Goal: Task Accomplishment & Management: Use online tool/utility

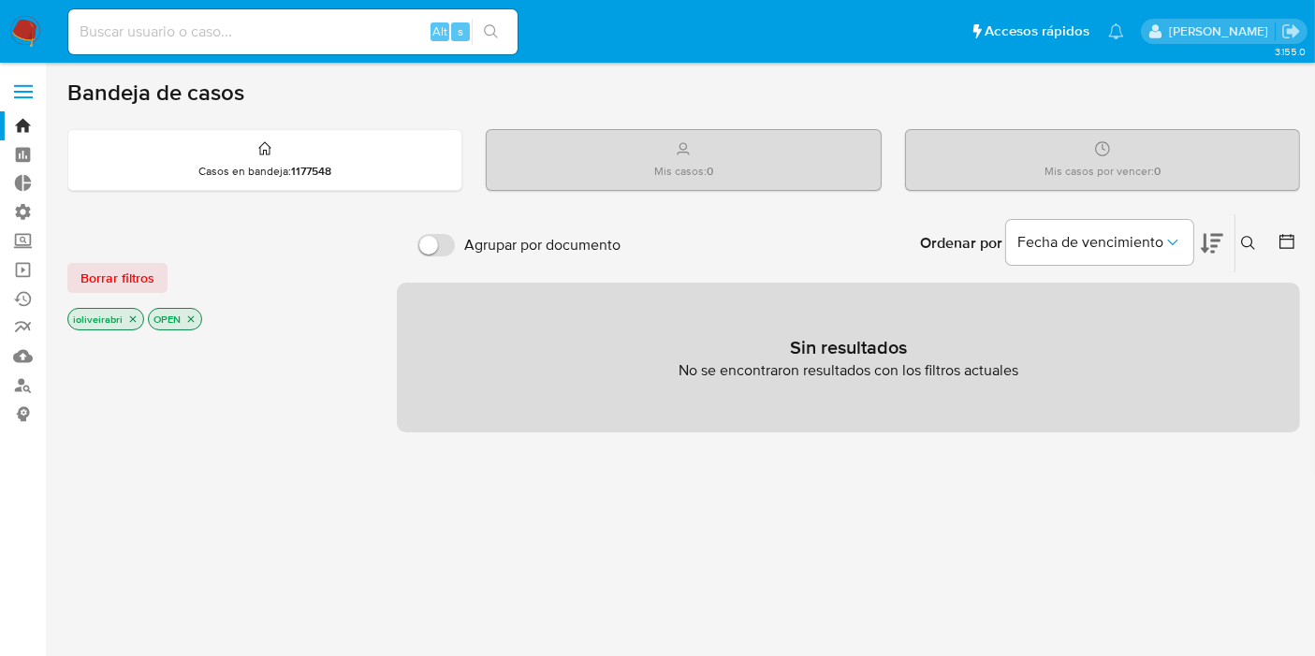
click at [27, 94] on label at bounding box center [23, 91] width 47 height 39
click at [0, 0] on input "checkbox" at bounding box center [0, 0] width 0 height 0
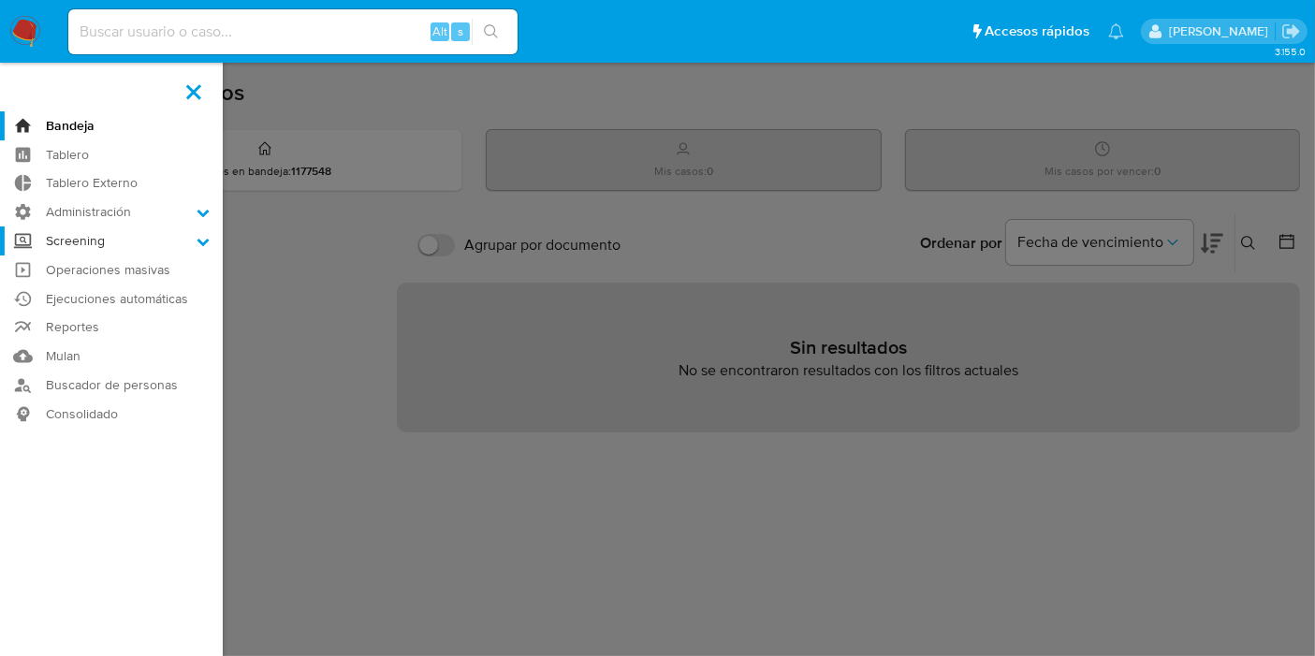
click at [90, 238] on label "Screening" at bounding box center [111, 241] width 223 height 29
click at [0, 0] on input "Screening" at bounding box center [0, 0] width 0 height 0
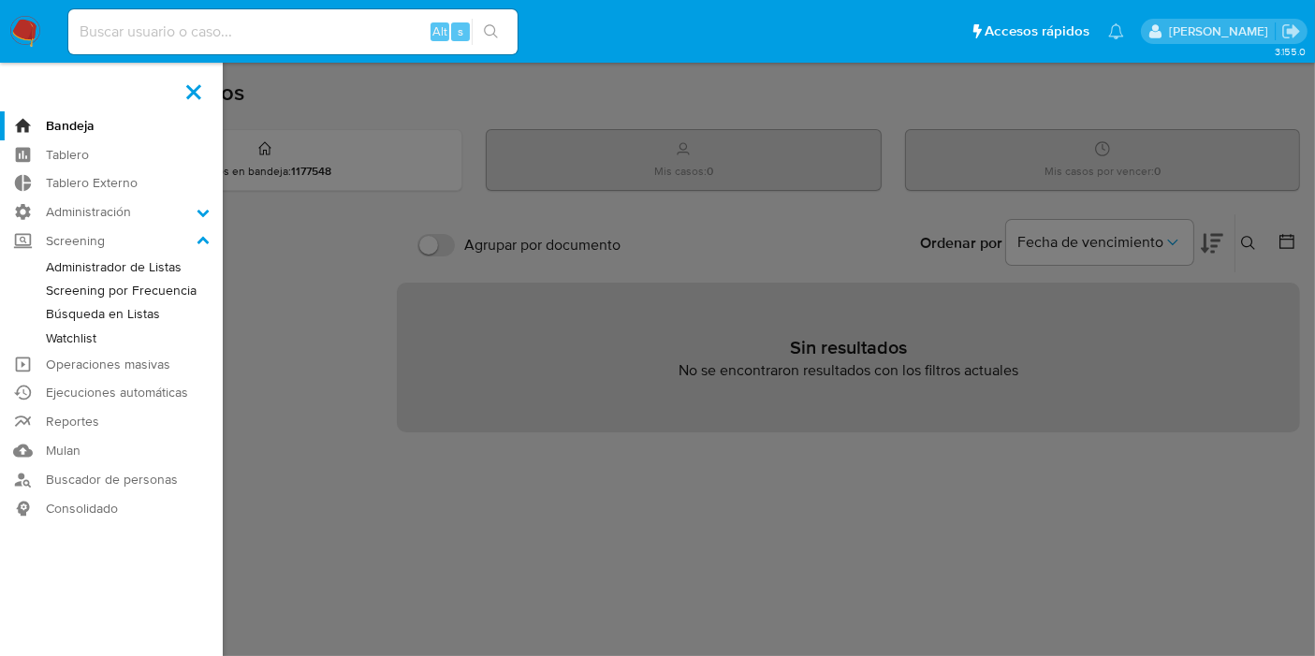
click at [131, 264] on link "Administrador de Listas" at bounding box center [111, 267] width 223 height 23
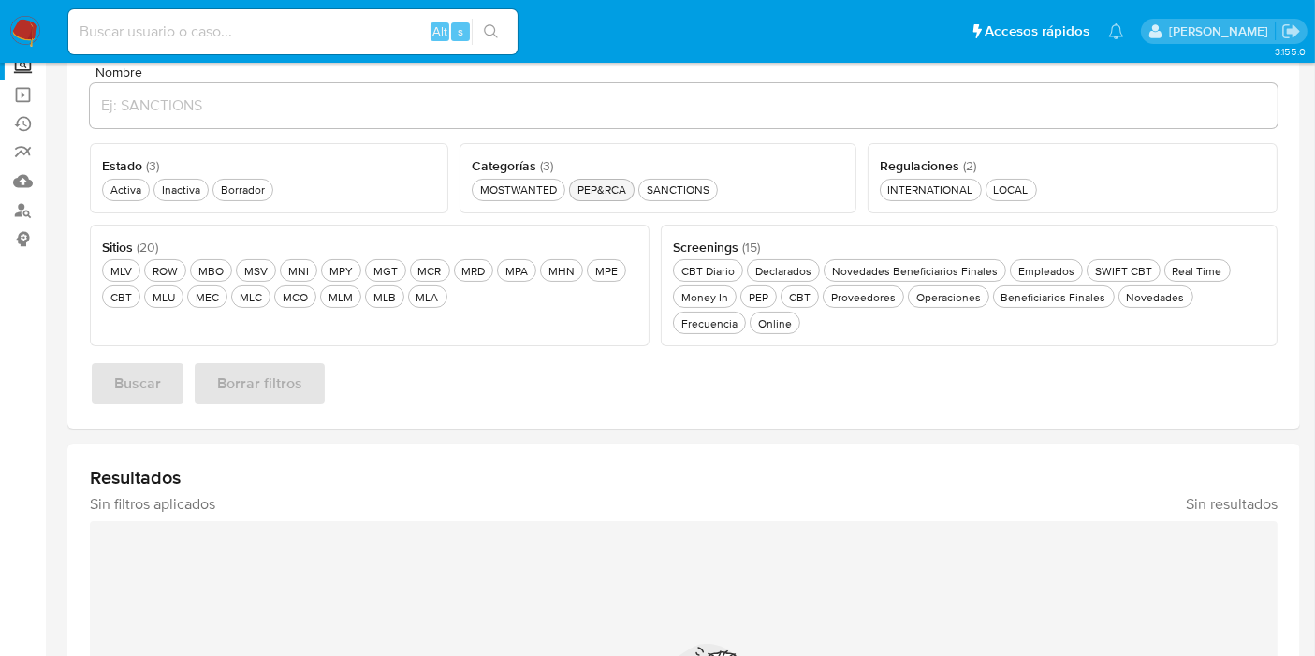
scroll to position [104, 0]
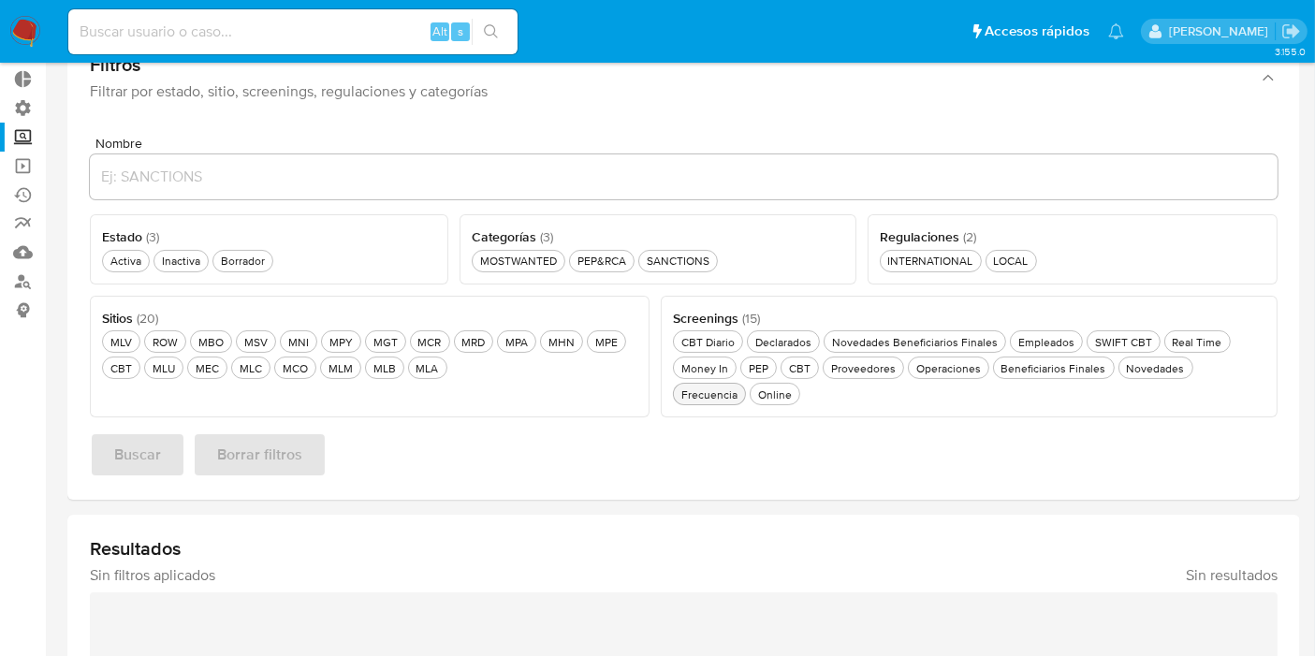
click at [741, 387] on div "Frecuencia Frecuencia" at bounding box center [710, 395] width 64 height 16
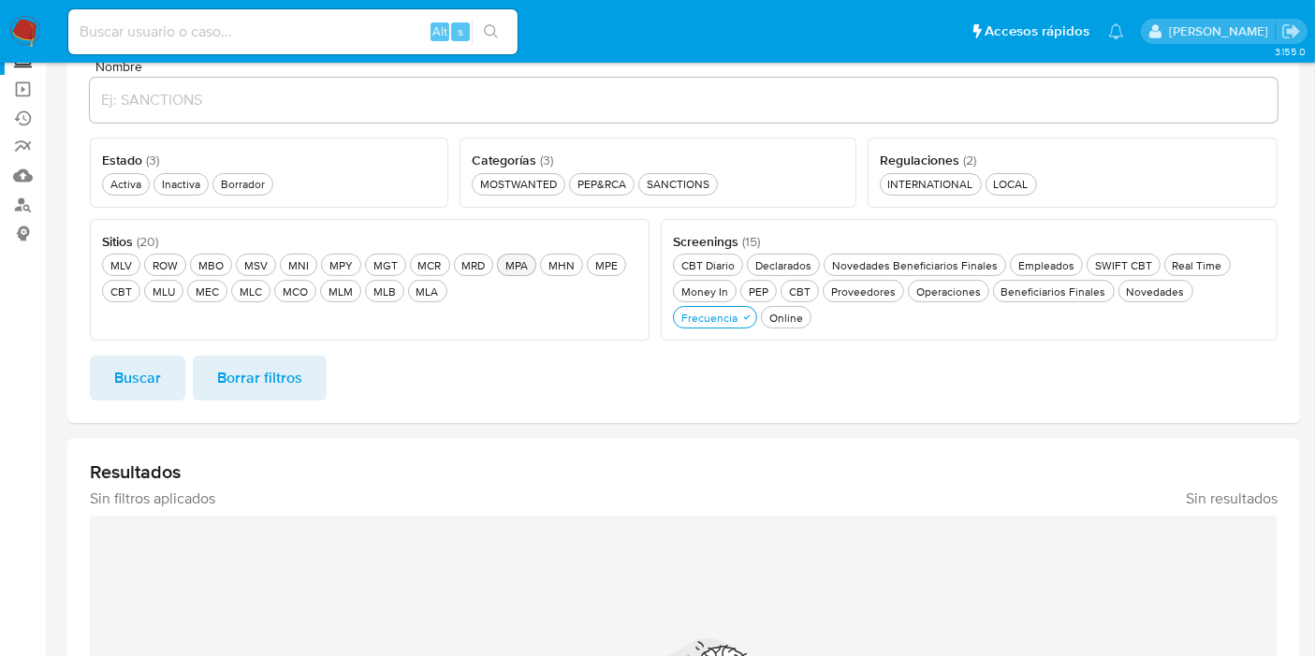
scroll to position [208, 0]
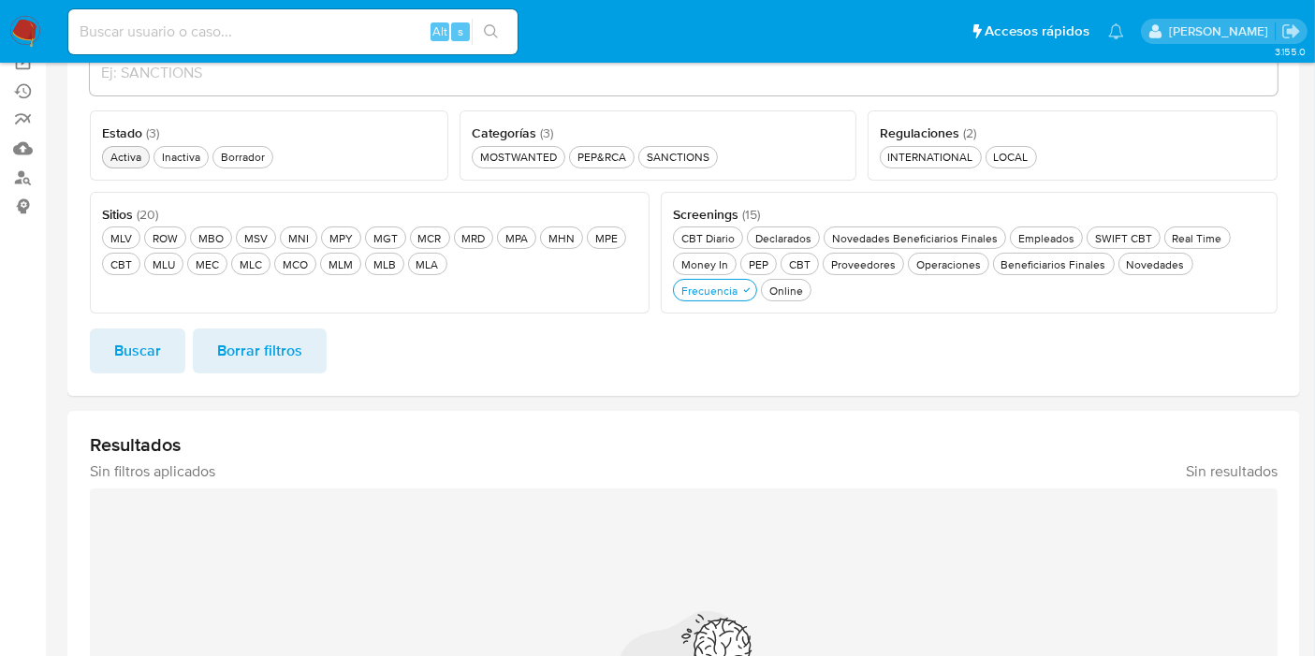
click at [134, 151] on div "Activa Activa" at bounding box center [126, 157] width 38 height 16
click at [435, 257] on button "MLA MLA" at bounding box center [427, 264] width 39 height 22
click at [138, 344] on span "Buscar" at bounding box center [137, 350] width 47 height 41
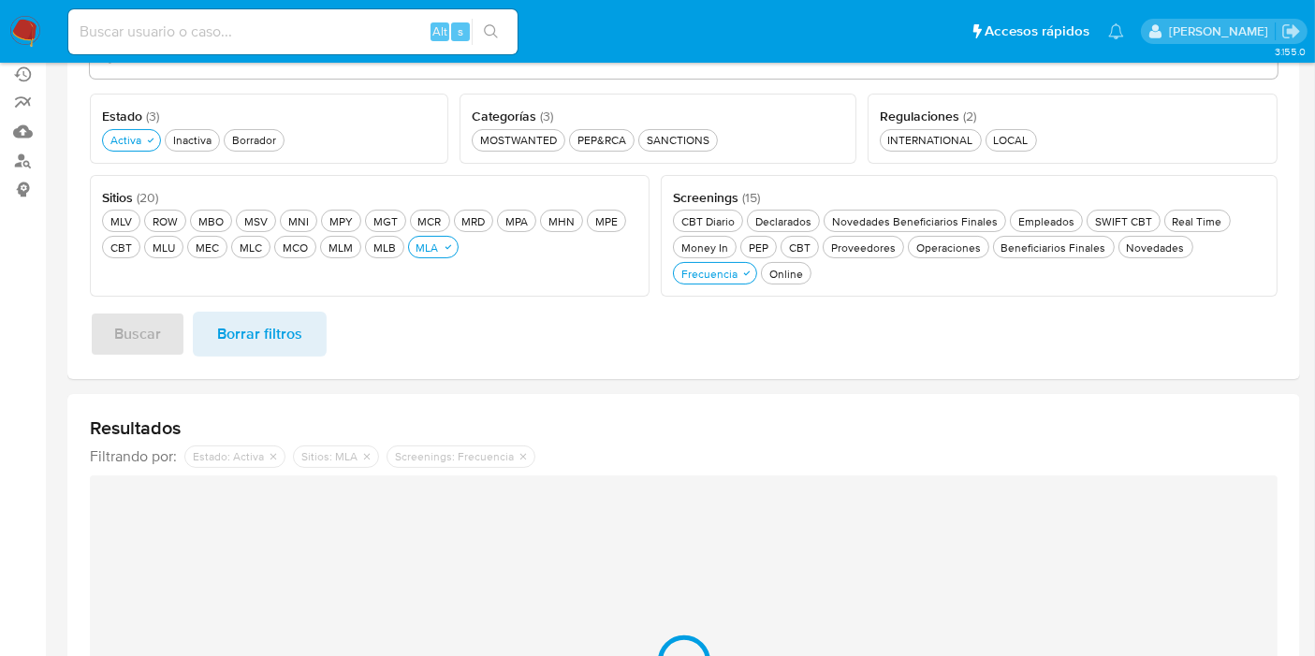
scroll to position [66, 0]
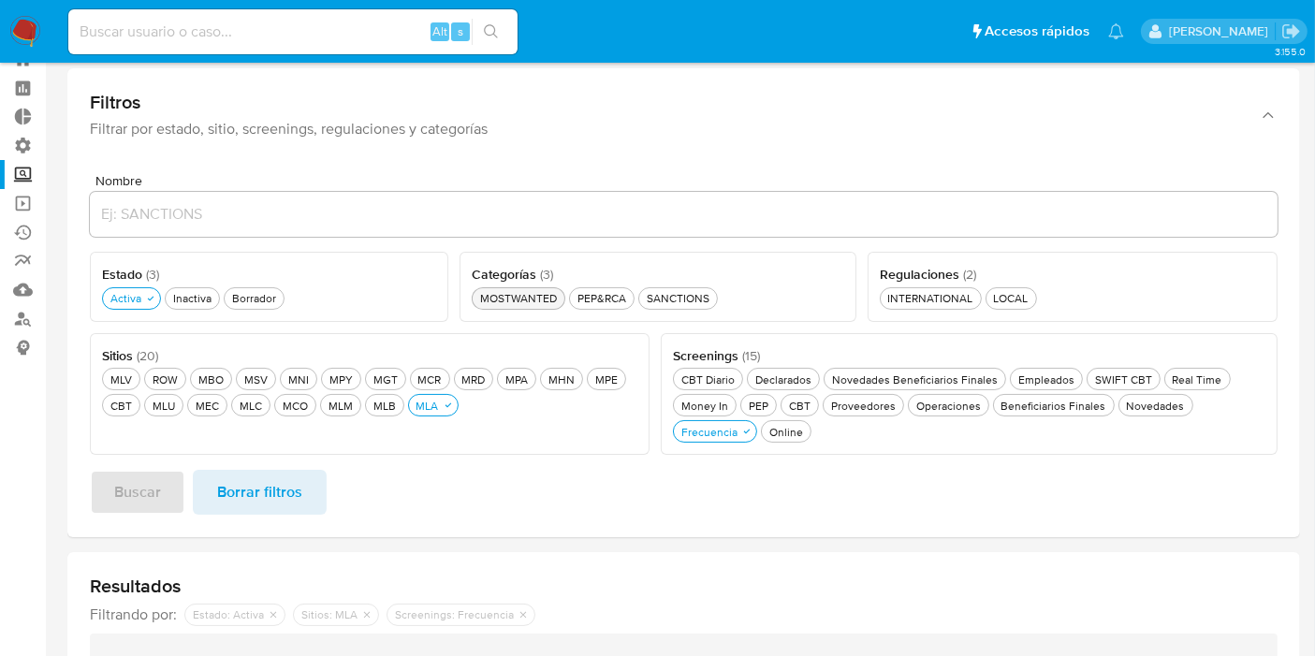
click at [521, 291] on div "MOSTWANTED MOSTWANTED" at bounding box center [518, 298] width 84 height 16
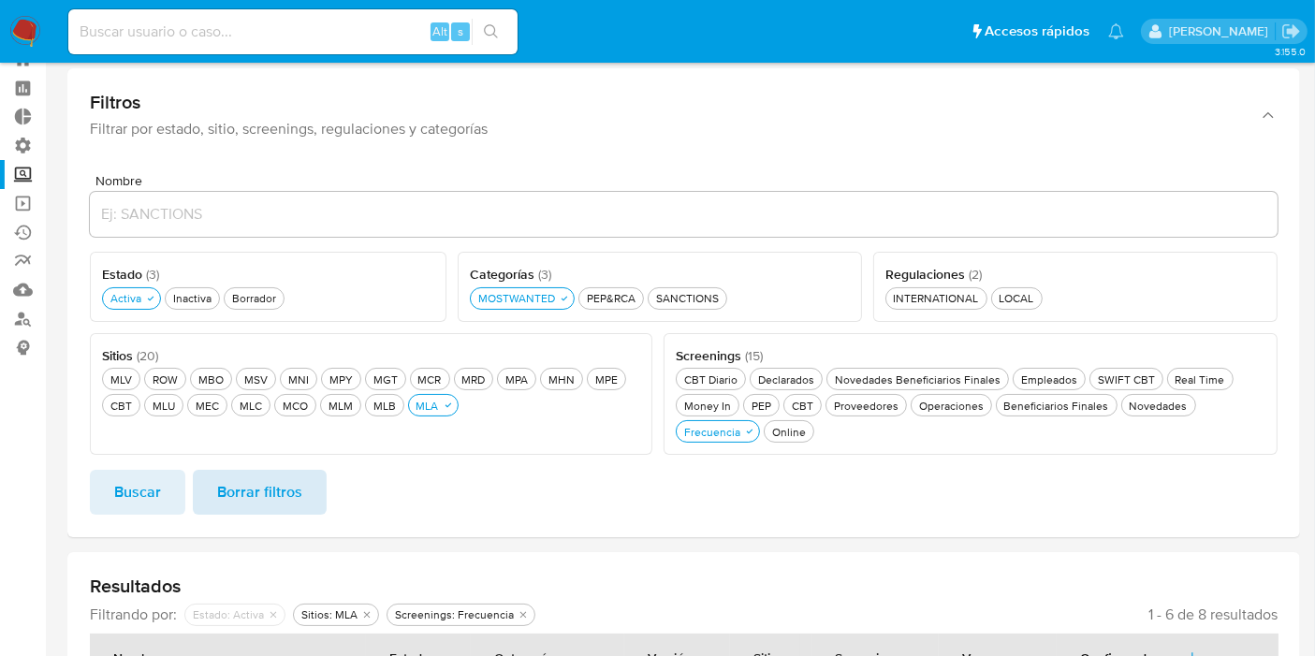
click at [225, 472] on span "Borrar filtros" at bounding box center [259, 492] width 85 height 41
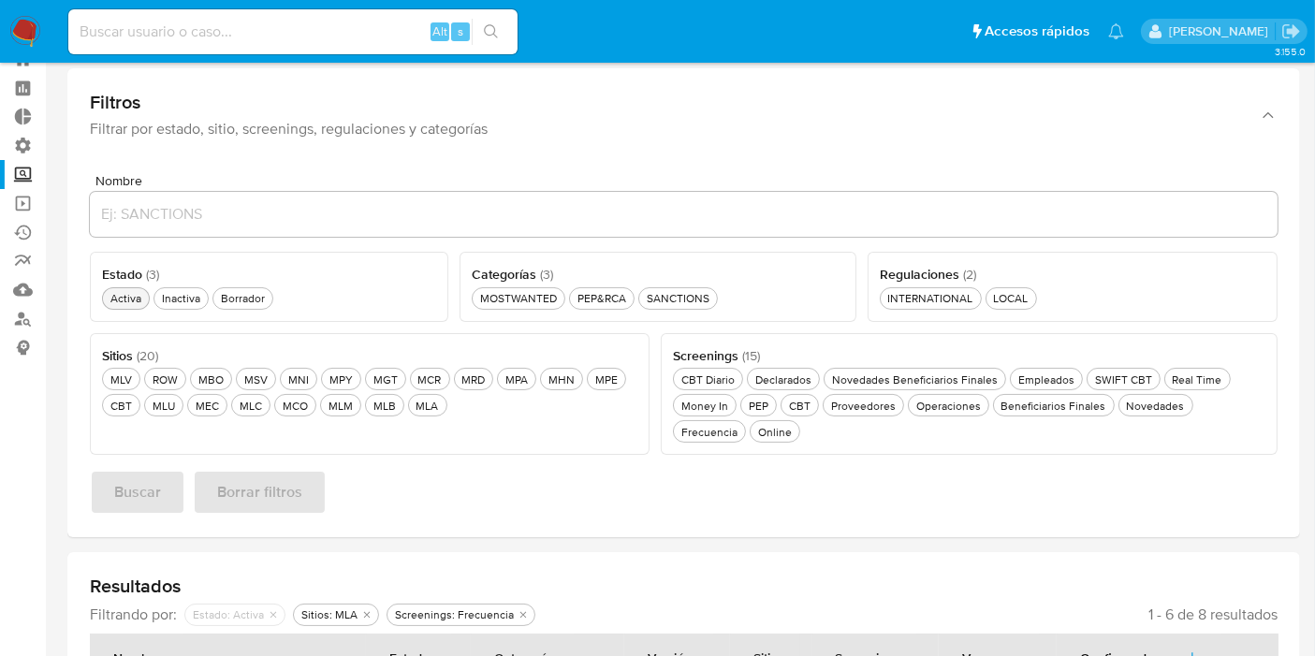
click at [136, 304] on div "Activa Activa" at bounding box center [126, 298] width 38 height 16
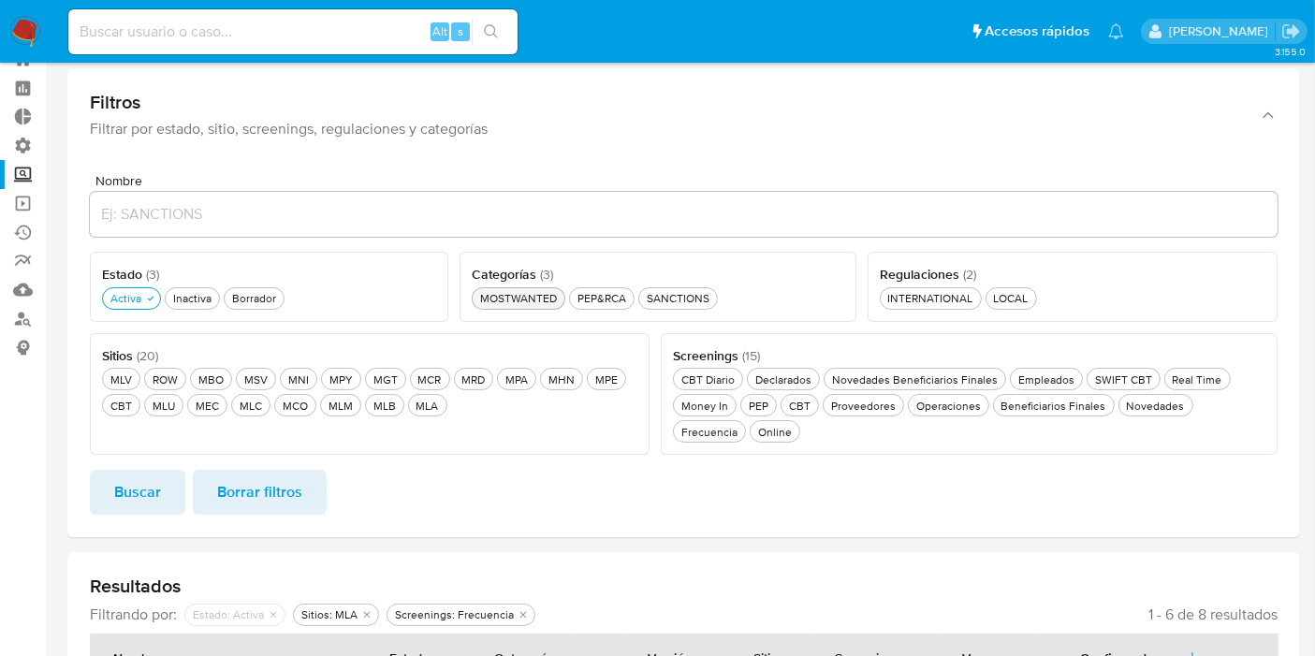
click at [515, 295] on div "MOSTWANTED MOSTWANTED" at bounding box center [518, 298] width 84 height 16
click at [749, 420] on button "Frecuencia Frecuencia" at bounding box center [712, 431] width 73 height 22
click at [418, 406] on div "MLA MLA" at bounding box center [428, 406] width 30 height 16
click at [170, 475] on button "Buscar" at bounding box center [137, 492] width 95 height 45
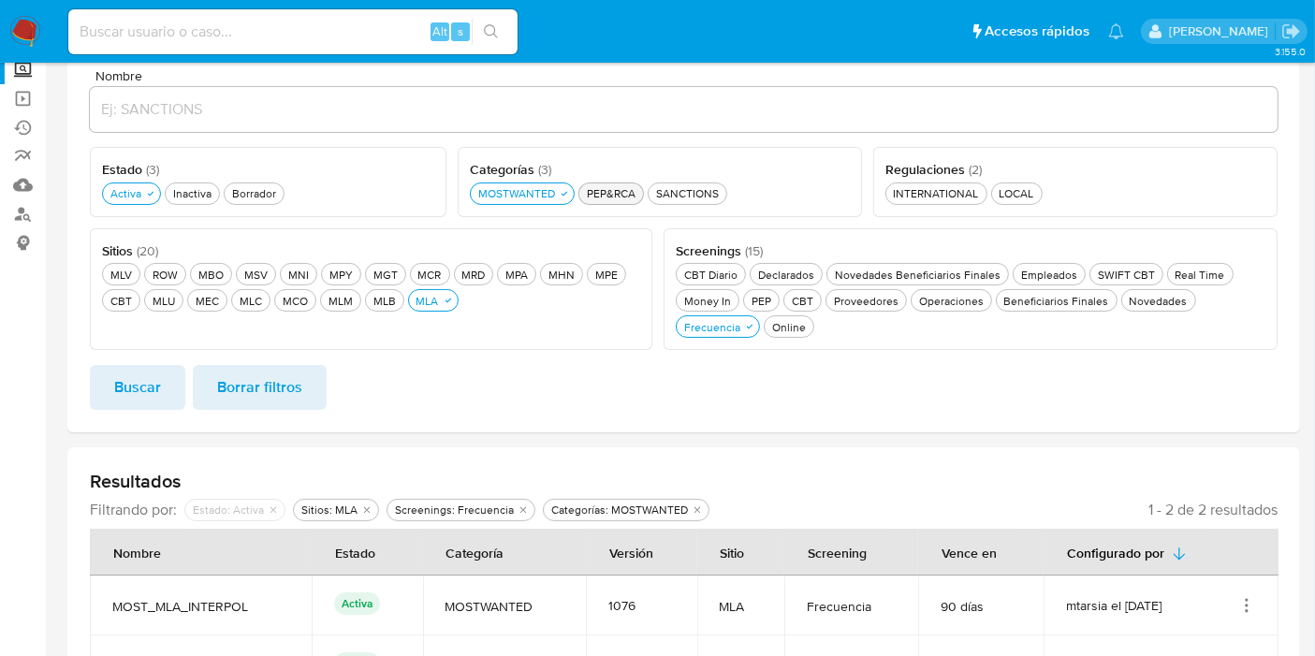
scroll to position [139, 0]
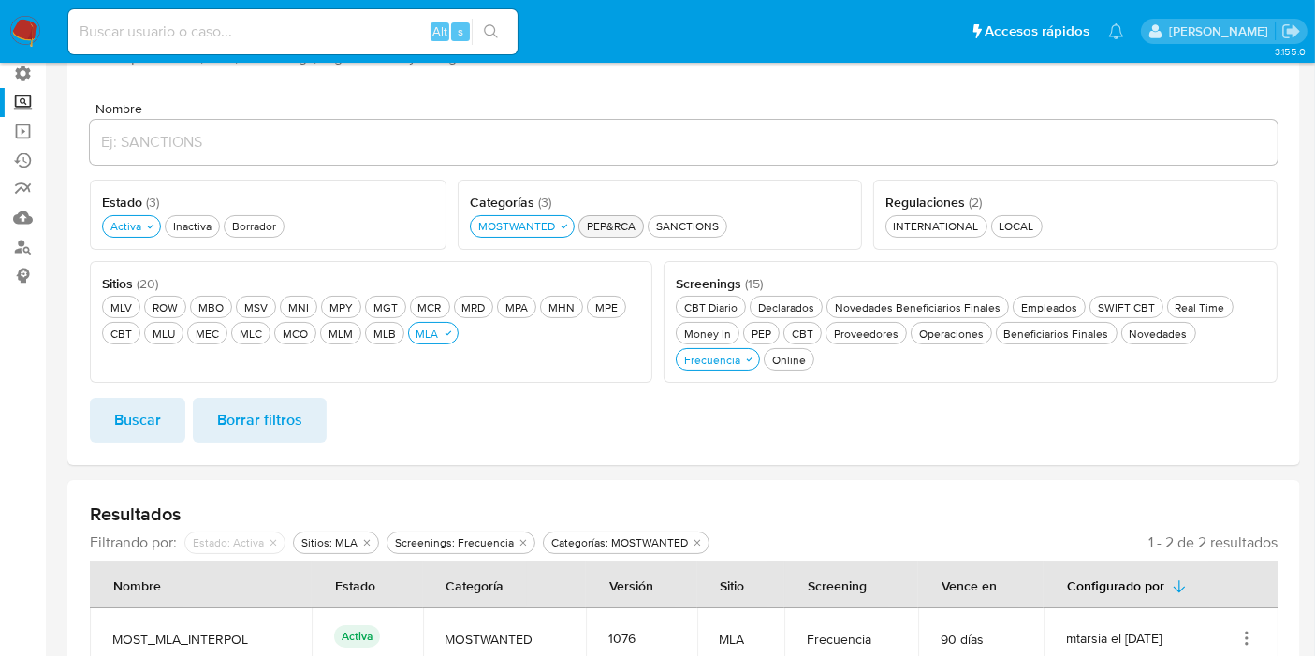
click at [621, 219] on div "PEP&RCA PEP&RCA" at bounding box center [611, 226] width 56 height 16
click at [542, 218] on div "MOSTWANTED MOSTWANTED" at bounding box center [517, 226] width 84 height 16
drag, startPoint x: 151, startPoint y: 423, endPoint x: 167, endPoint y: 417, distance: 16.9
click at [152, 424] on span "Buscar" at bounding box center [137, 420] width 47 height 41
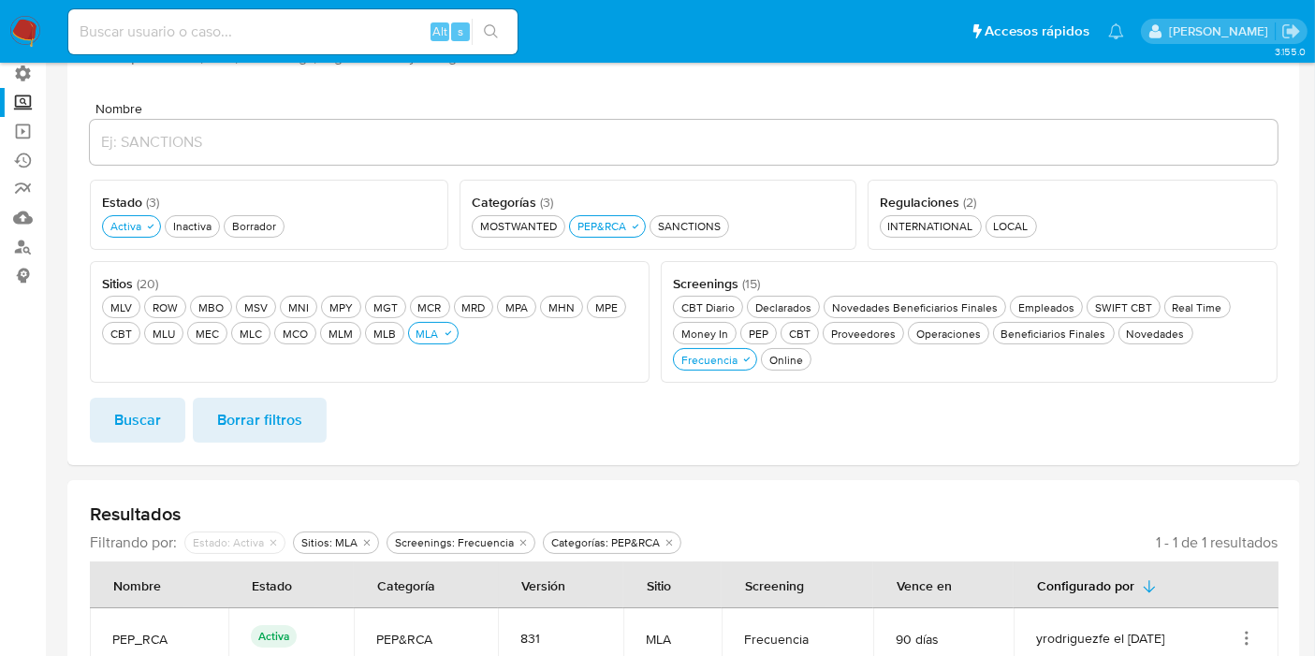
scroll to position [183, 0]
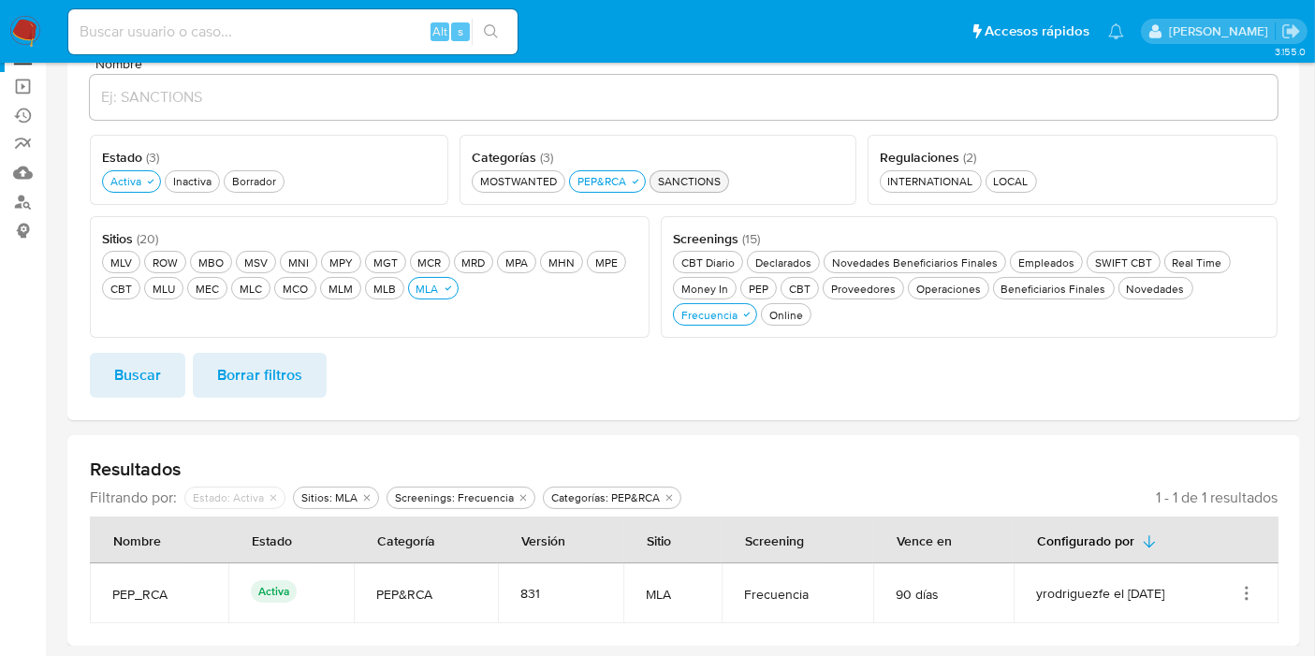
click at [690, 173] on div "SANCTIONS SANCTIONS" at bounding box center [689, 181] width 70 height 16
click at [608, 185] on div "PEP&RCA PEP&RCA" at bounding box center [602, 181] width 56 height 16
click at [123, 384] on span "Buscar" at bounding box center [137, 375] width 47 height 41
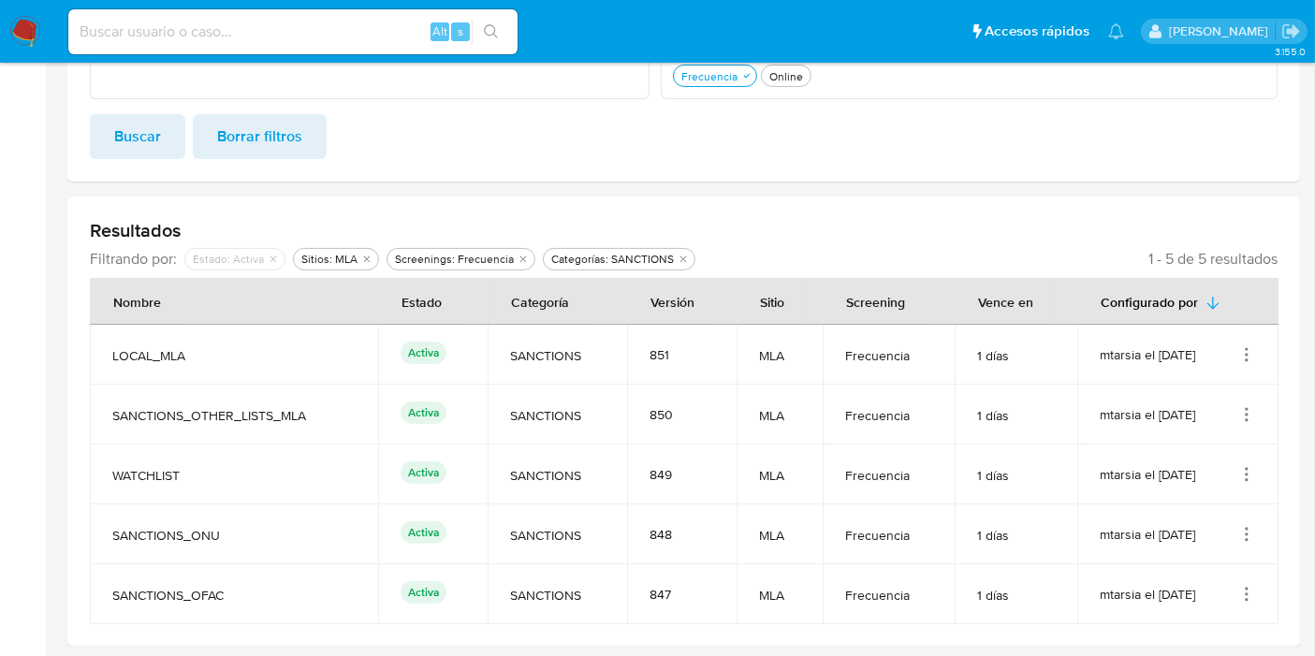
scroll to position [7, 0]
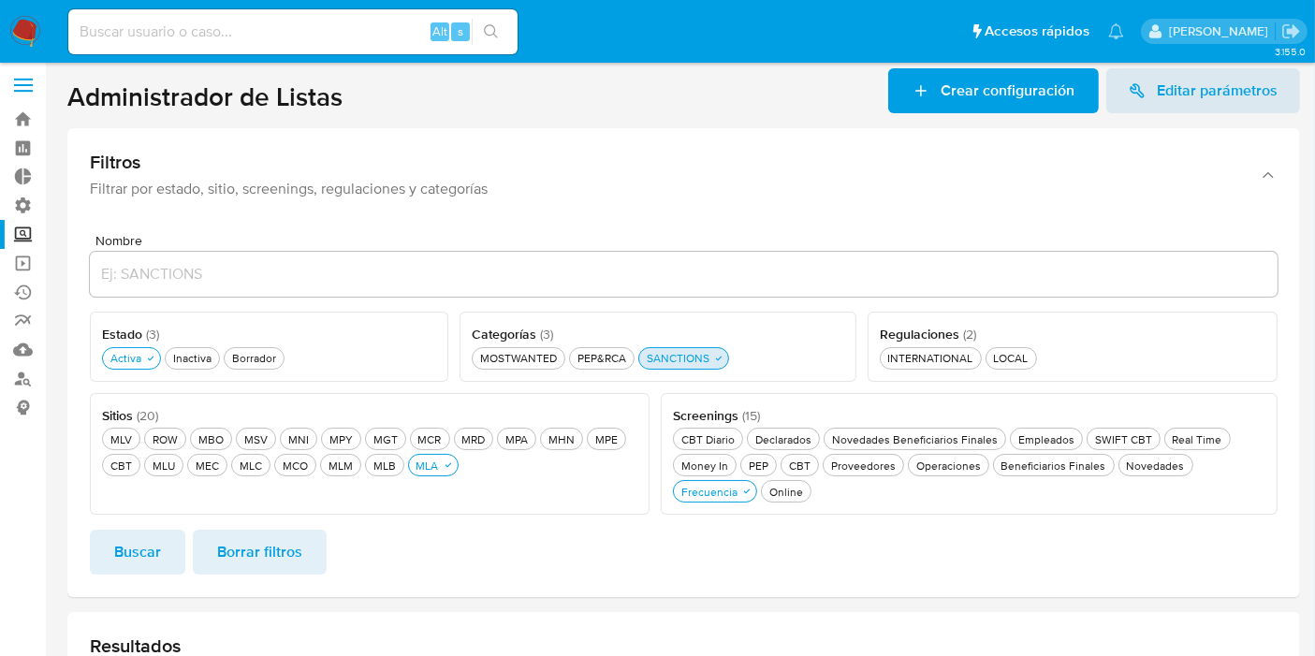
click at [666, 357] on div "SANCTIONS SANCTIONS" at bounding box center [678, 358] width 70 height 16
click at [969, 350] on div "INTERNATIONAL INTERNATIONAL" at bounding box center [931, 358] width 93 height 16
click at [895, 347] on button "INTERNATIONAL INTERNATIONAL" at bounding box center [932, 358] width 113 height 22
click at [139, 523] on form "Nombre Estado ( 3 ) Este campo es requerido Activa Activa Inactiva Inactiva Bor…" at bounding box center [684, 404] width 1188 height 341
click at [144, 536] on span "Buscar" at bounding box center [137, 552] width 47 height 41
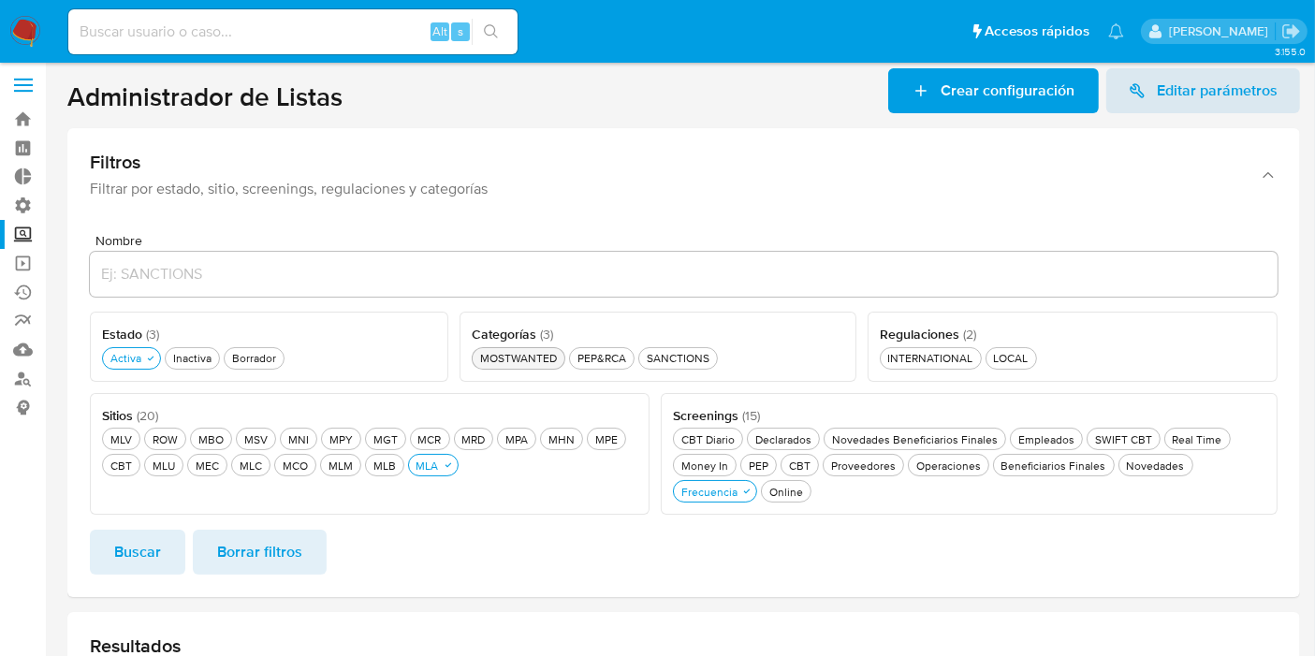
click at [534, 347] on button "MOSTWANTED MOSTWANTED" at bounding box center [519, 358] width 94 height 22
click at [122, 576] on div "Nombre Estado ( 3 ) Este campo es requerido Activa Activa Inactiva Inactiva Bor…" at bounding box center [683, 408] width 1233 height 378
click at [136, 563] on span "Buscar" at bounding box center [137, 552] width 47 height 41
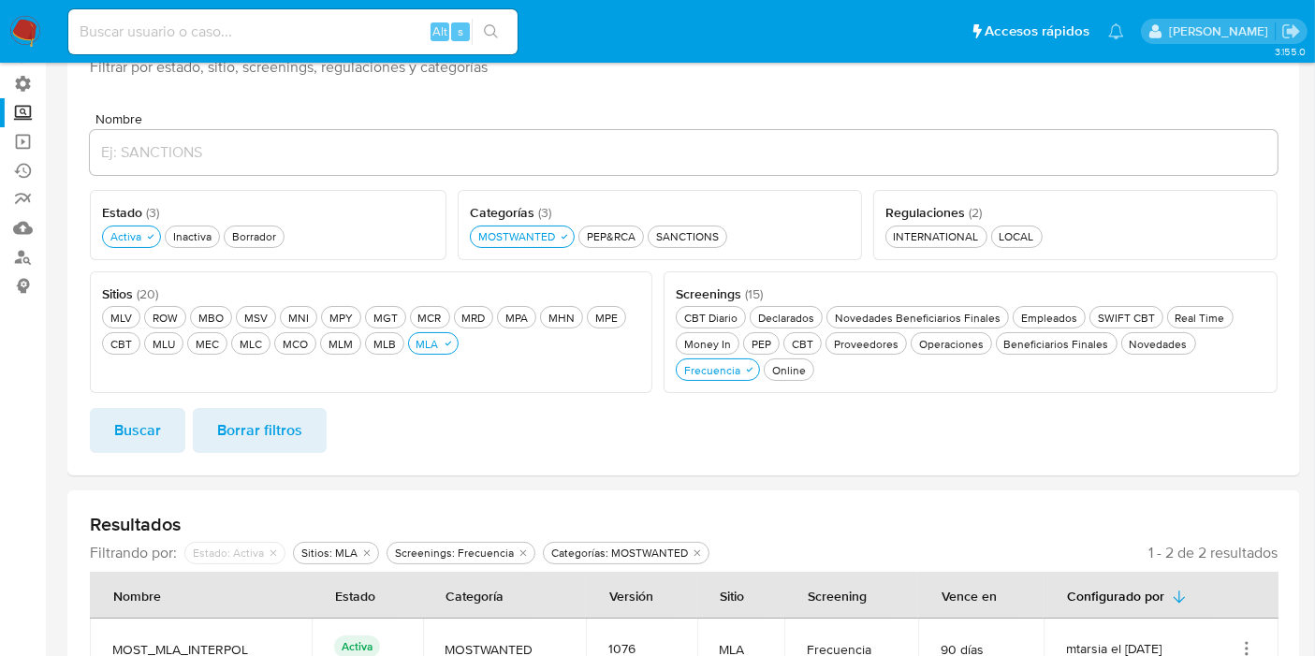
scroll to position [243, 0]
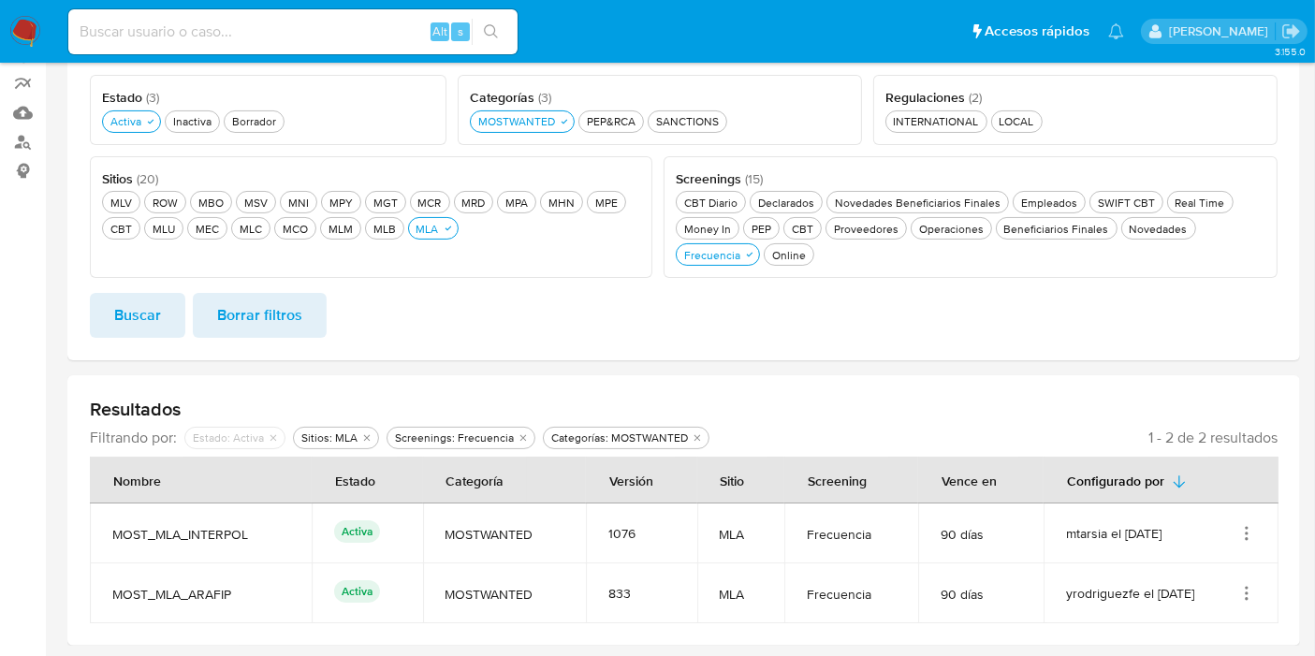
click at [206, 274] on div "Sitios ( 20 ) Este campo es requerido MLV MLV ROW ROW MBO MBO MSV MSV MNI MNI M…" at bounding box center [371, 217] width 563 height 123
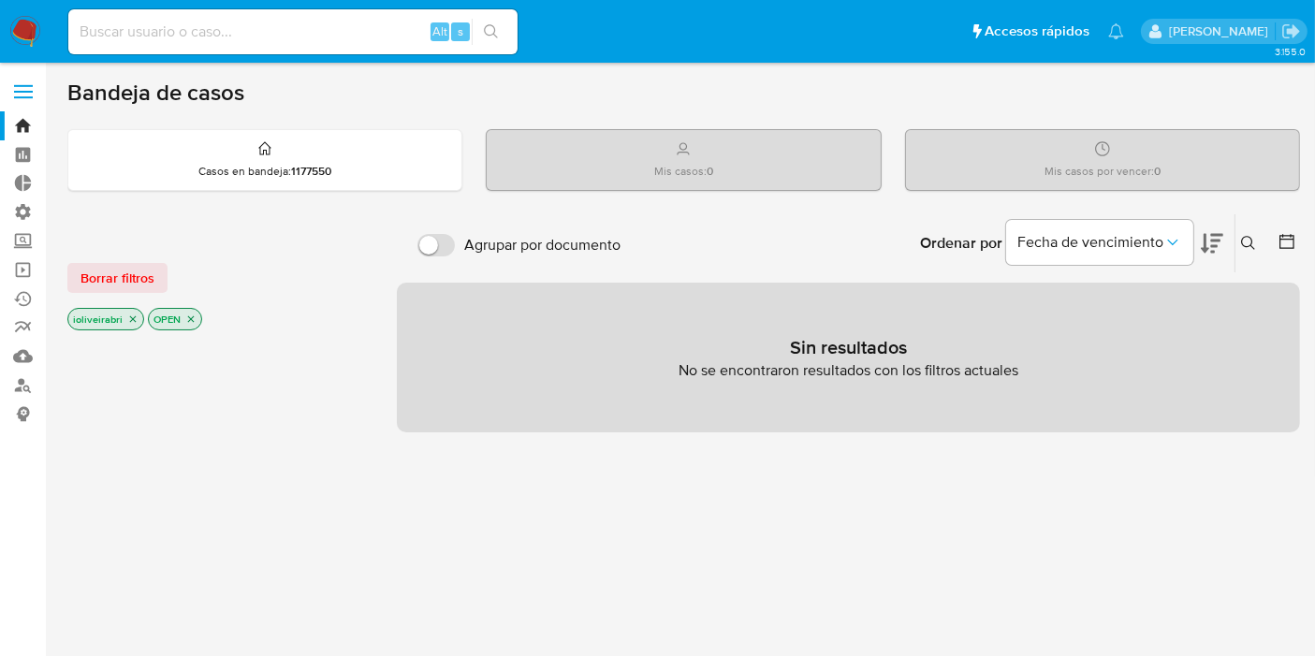
click at [20, 95] on label at bounding box center [23, 91] width 47 height 39
click at [0, 0] on input "checkbox" at bounding box center [0, 0] width 0 height 0
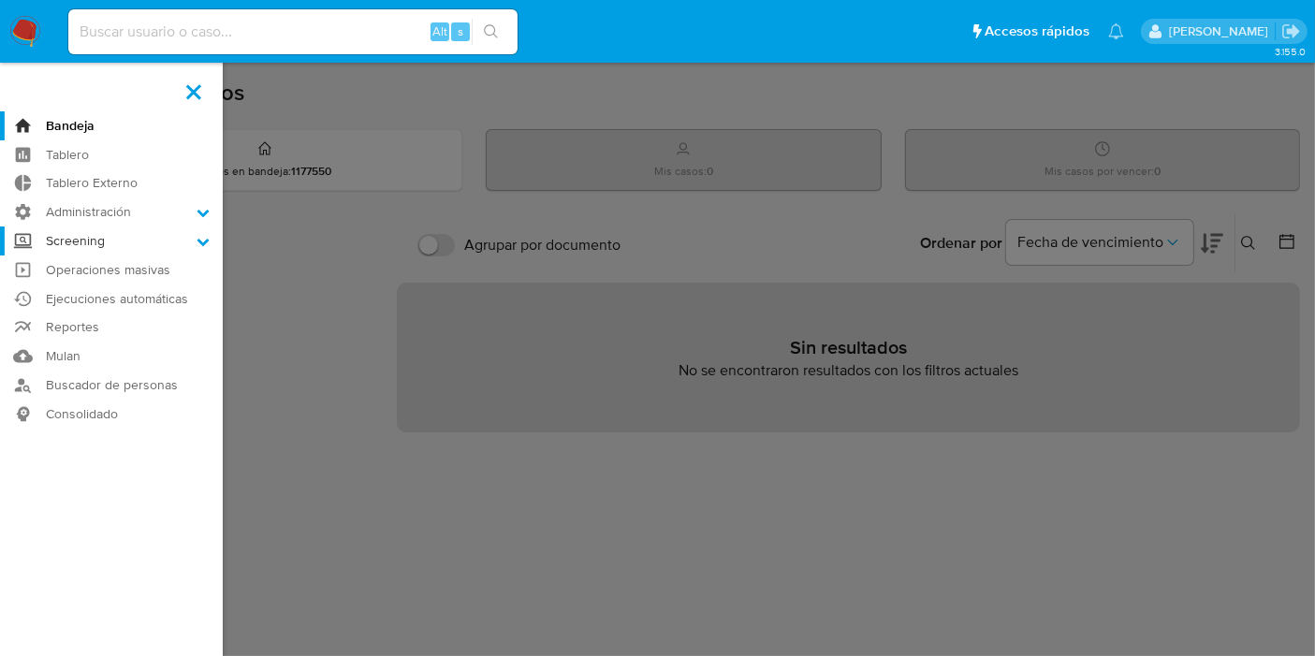
click at [127, 239] on label "Screening" at bounding box center [111, 241] width 223 height 29
click at [0, 0] on input "Screening" at bounding box center [0, 0] width 0 height 0
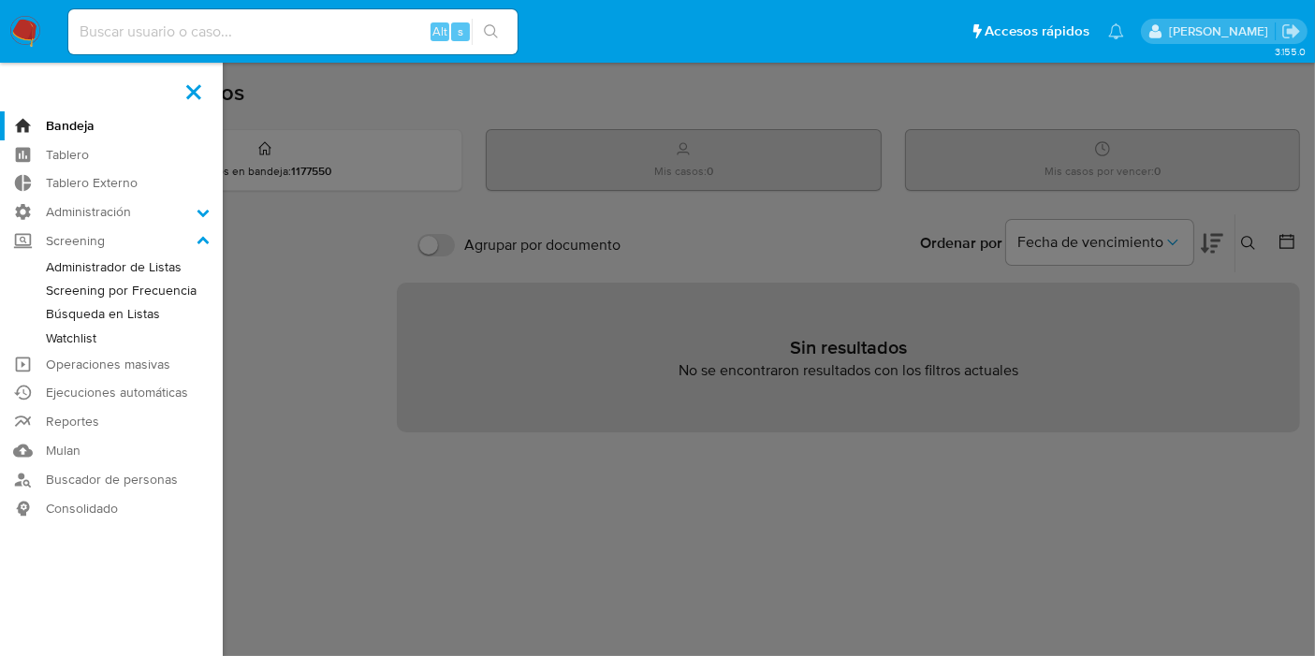
click at [148, 268] on link "Administrador de Listas" at bounding box center [111, 267] width 223 height 23
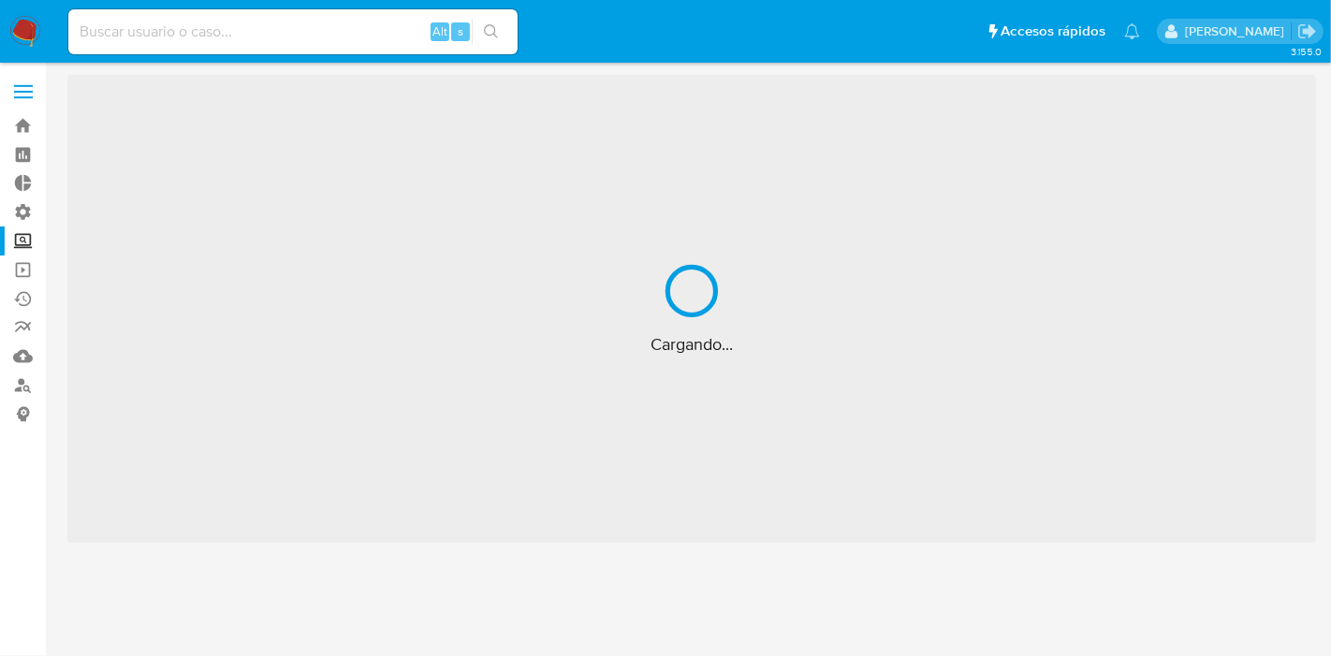
click at [33, 95] on label at bounding box center [23, 91] width 47 height 39
click at [0, 0] on input "checkbox" at bounding box center [0, 0] width 0 height 0
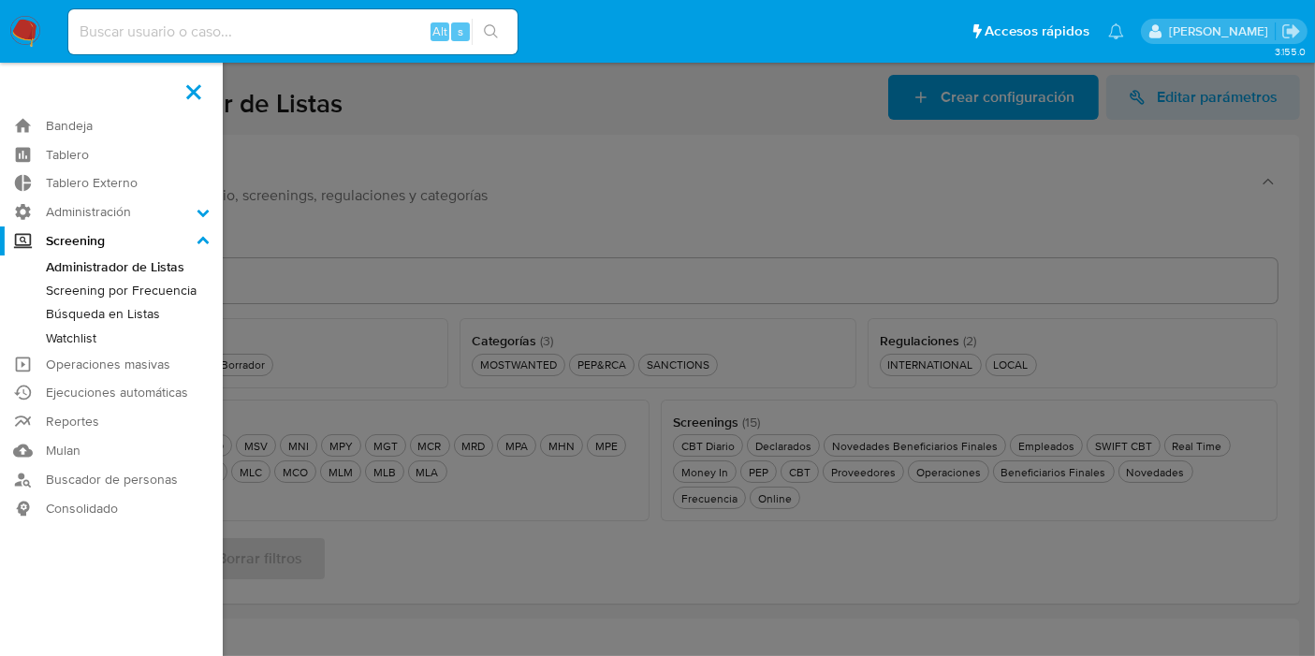
click at [135, 281] on link "Screening por Frecuencia" at bounding box center [111, 290] width 223 height 23
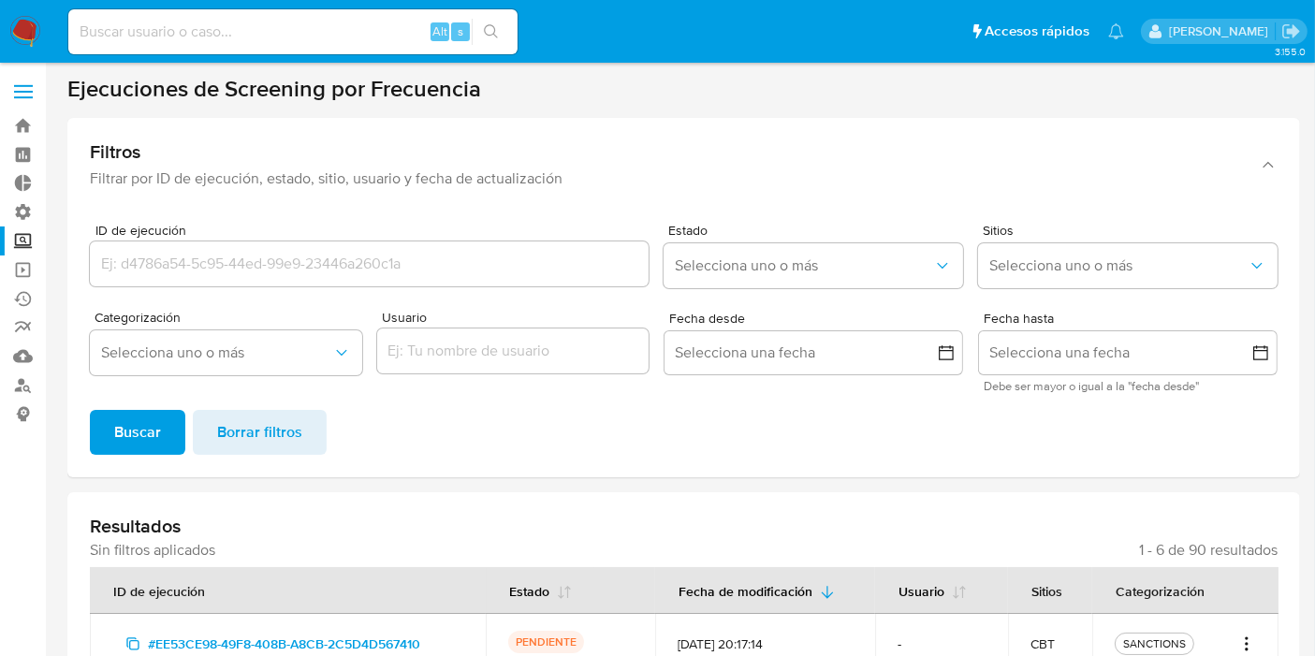
click at [23, 92] on span at bounding box center [23, 92] width 19 height 3
click at [0, 0] on input "checkbox" at bounding box center [0, 0] width 0 height 0
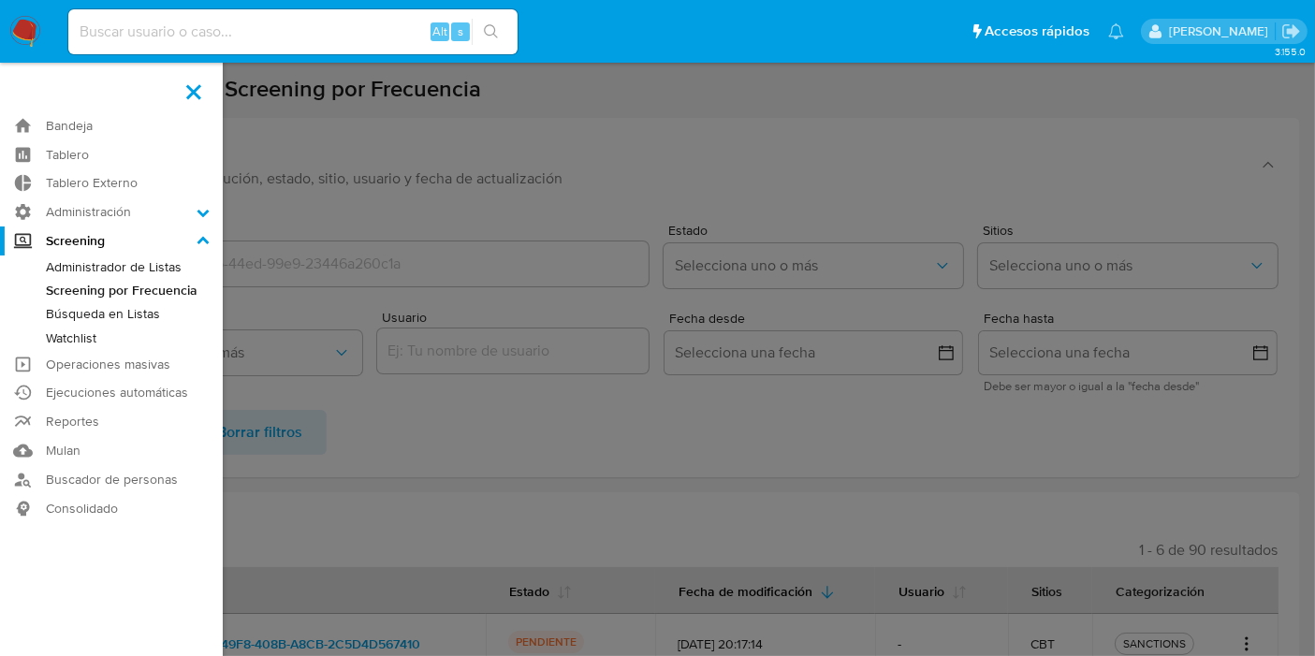
click at [157, 268] on link "Administrador de Listas" at bounding box center [111, 267] width 223 height 23
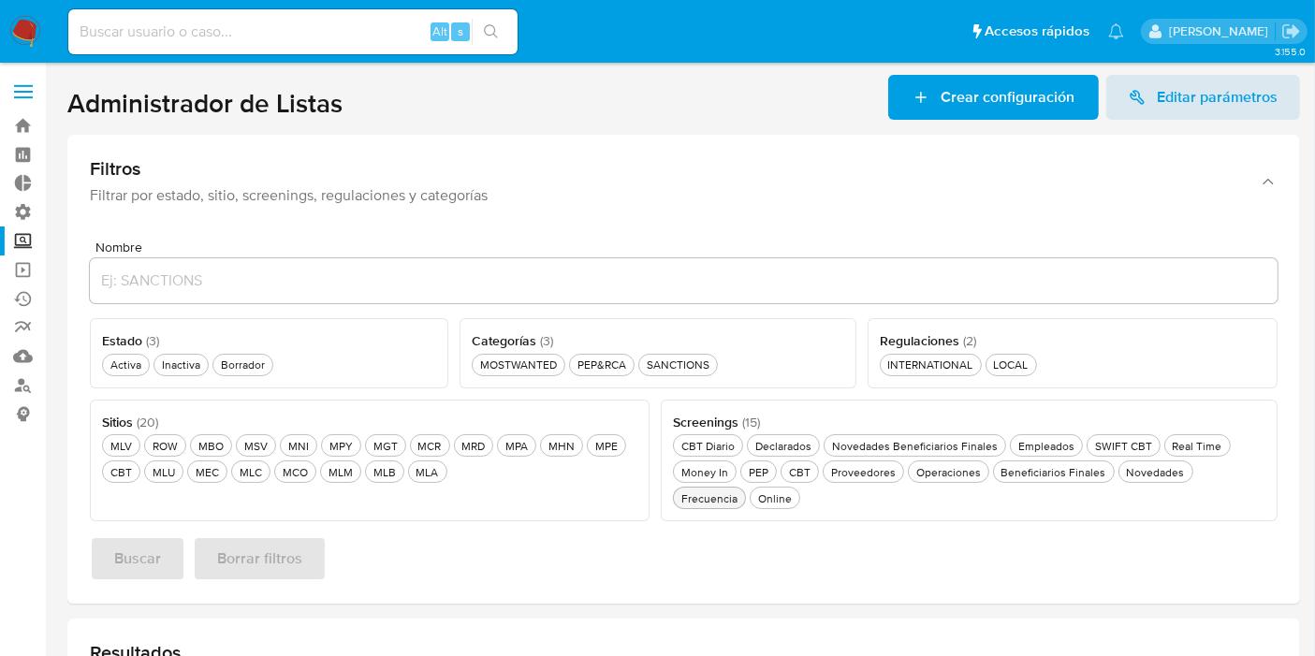
click at [746, 487] on button "Frecuencia Frecuencia" at bounding box center [709, 498] width 73 height 22
click at [122, 351] on ul "Activa Activa Inactiva Inactiva Borrador Borrador" at bounding box center [269, 363] width 334 height 25
click at [121, 355] on button "Activa Activa" at bounding box center [126, 365] width 48 height 22
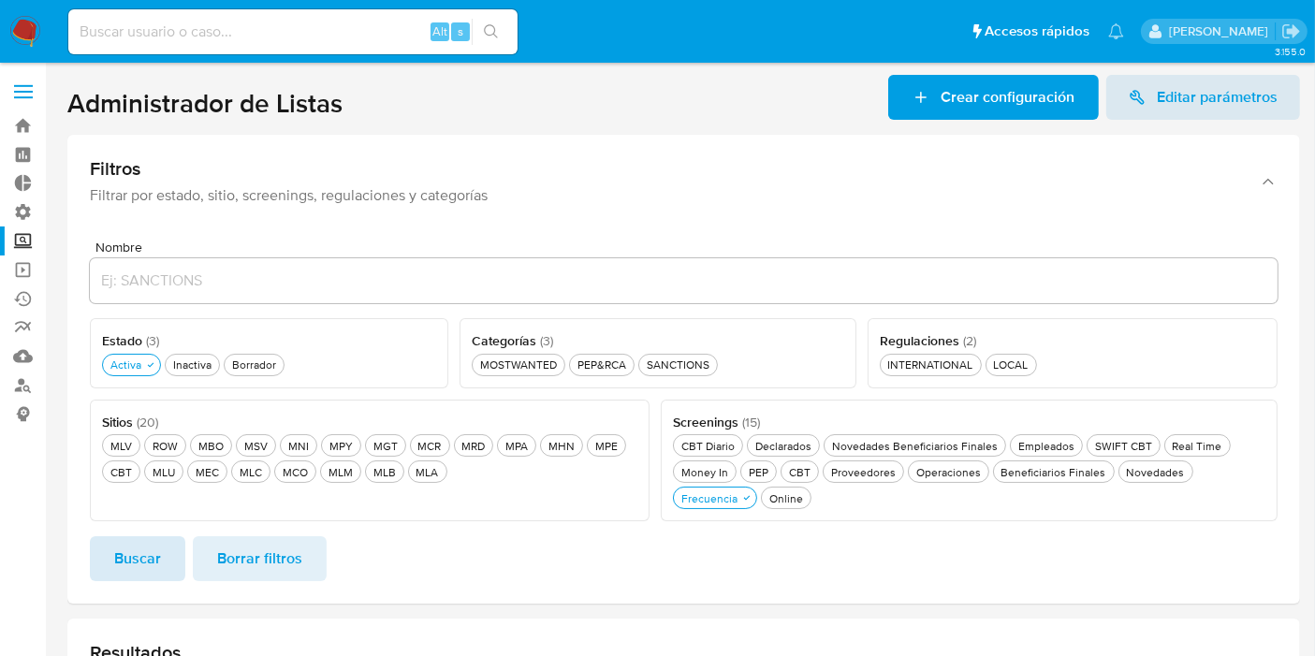
click at [161, 569] on button "Buscar" at bounding box center [137, 558] width 95 height 45
click at [171, 473] on div "MLU MLU" at bounding box center [164, 472] width 30 height 16
click at [133, 562] on span "Buscar" at bounding box center [137, 558] width 47 height 41
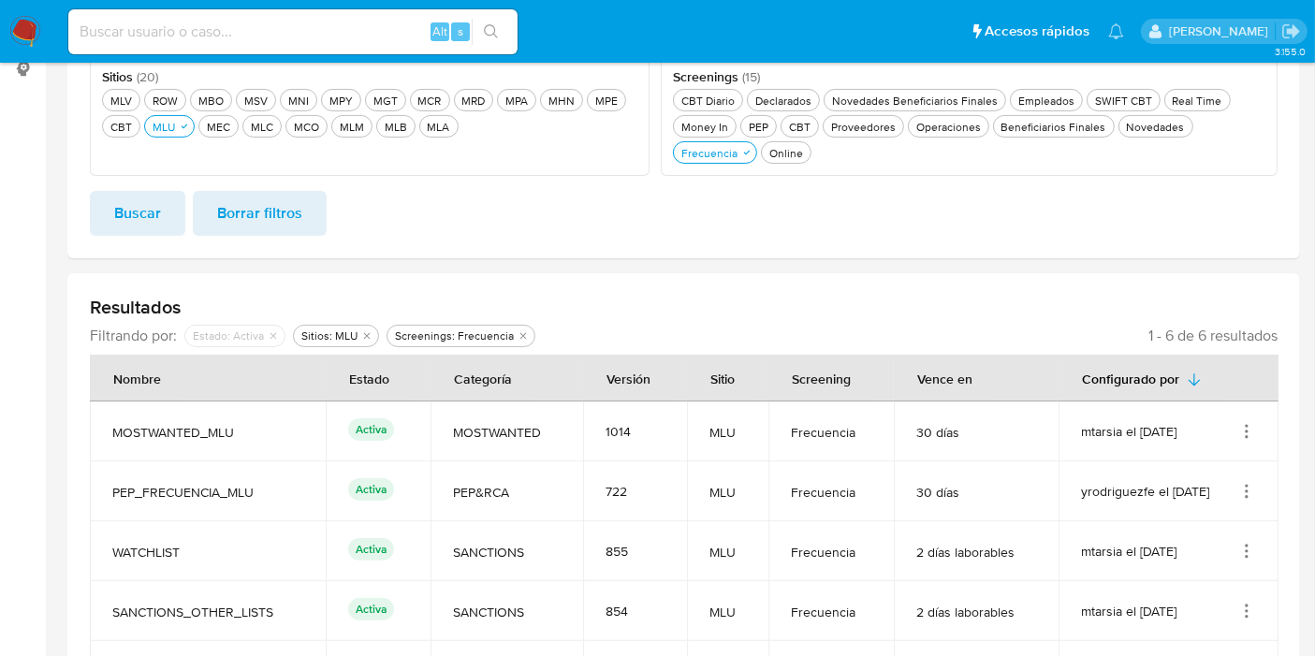
scroll to position [170, 0]
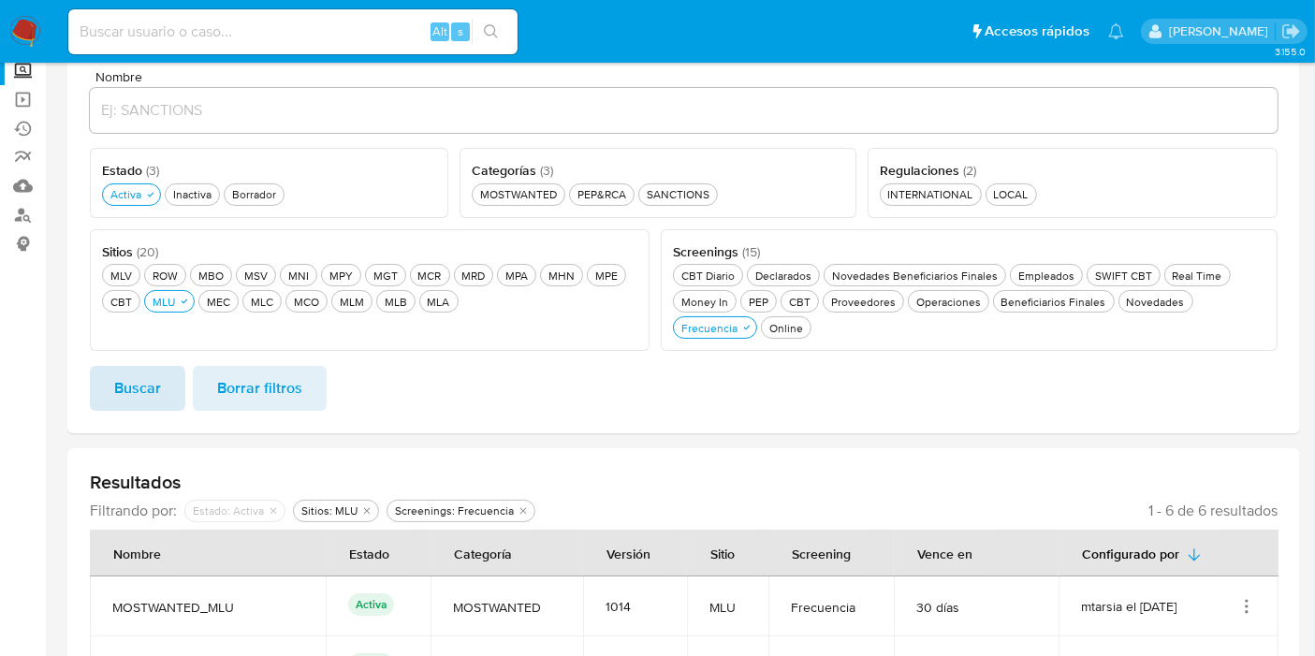
click at [159, 384] on span "Buscar" at bounding box center [137, 388] width 47 height 41
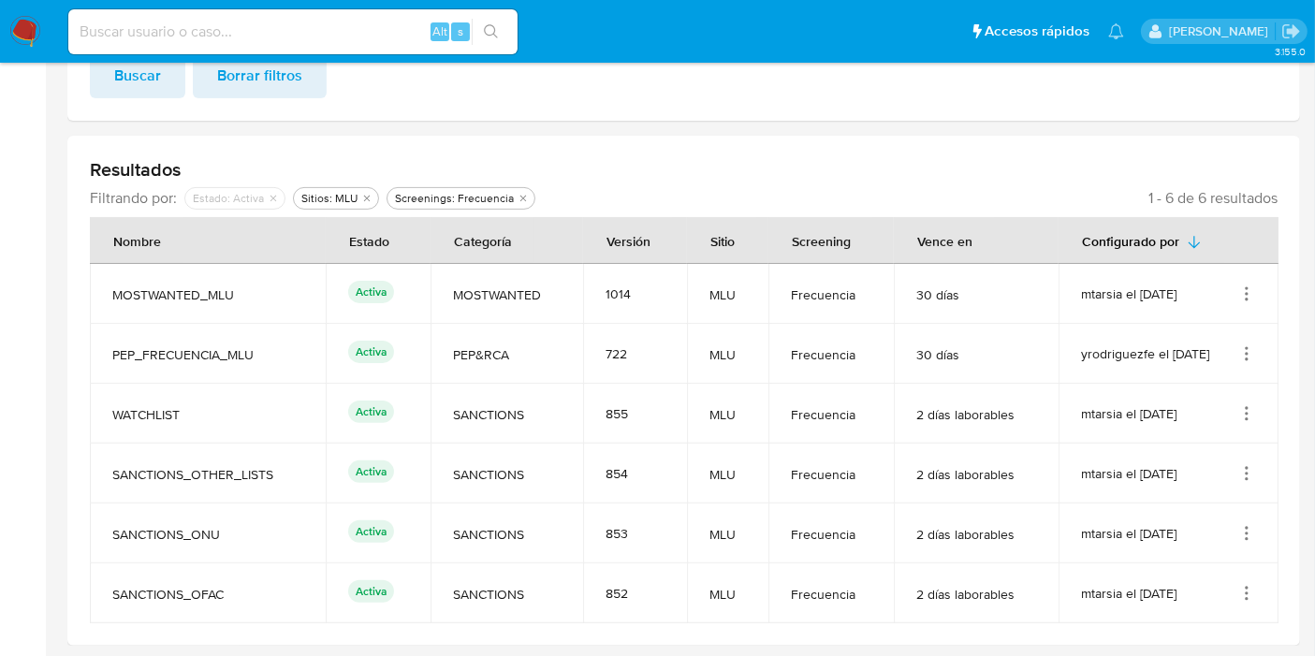
scroll to position [0, 0]
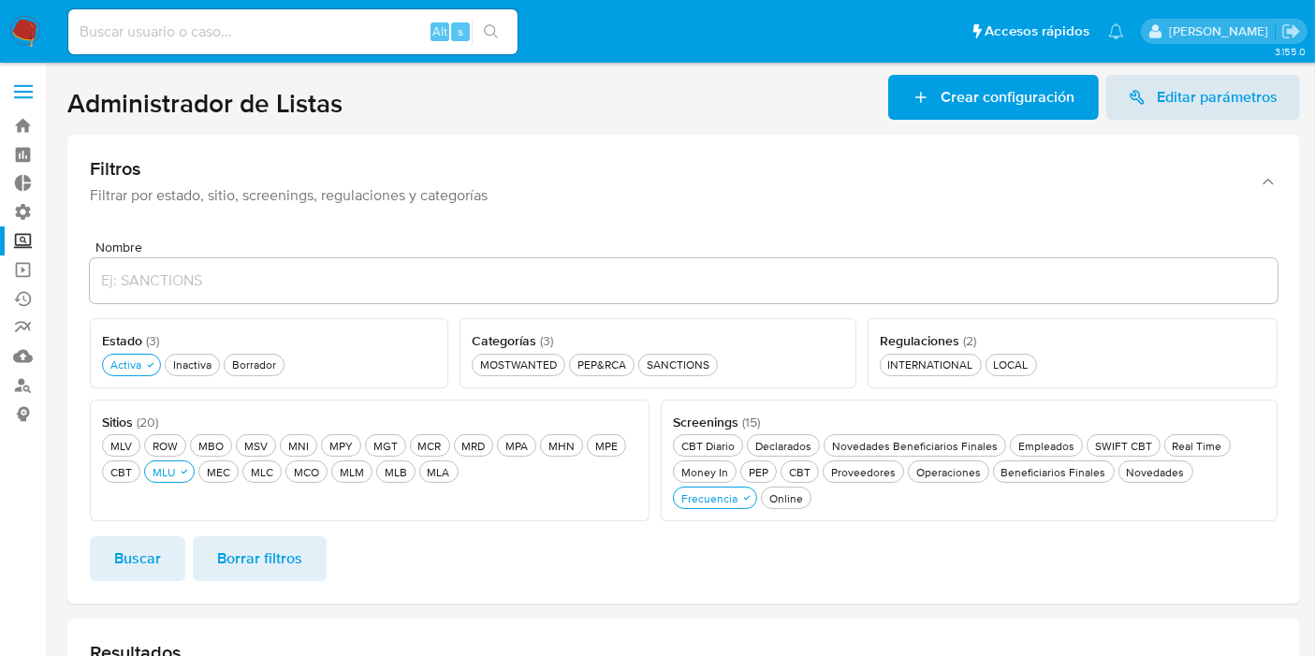
click at [183, 466] on icon "button" at bounding box center [184, 471] width 11 height 11
click at [295, 471] on div "MCO MCO" at bounding box center [295, 472] width 33 height 16
click at [147, 553] on span "Buscar" at bounding box center [137, 558] width 47 height 41
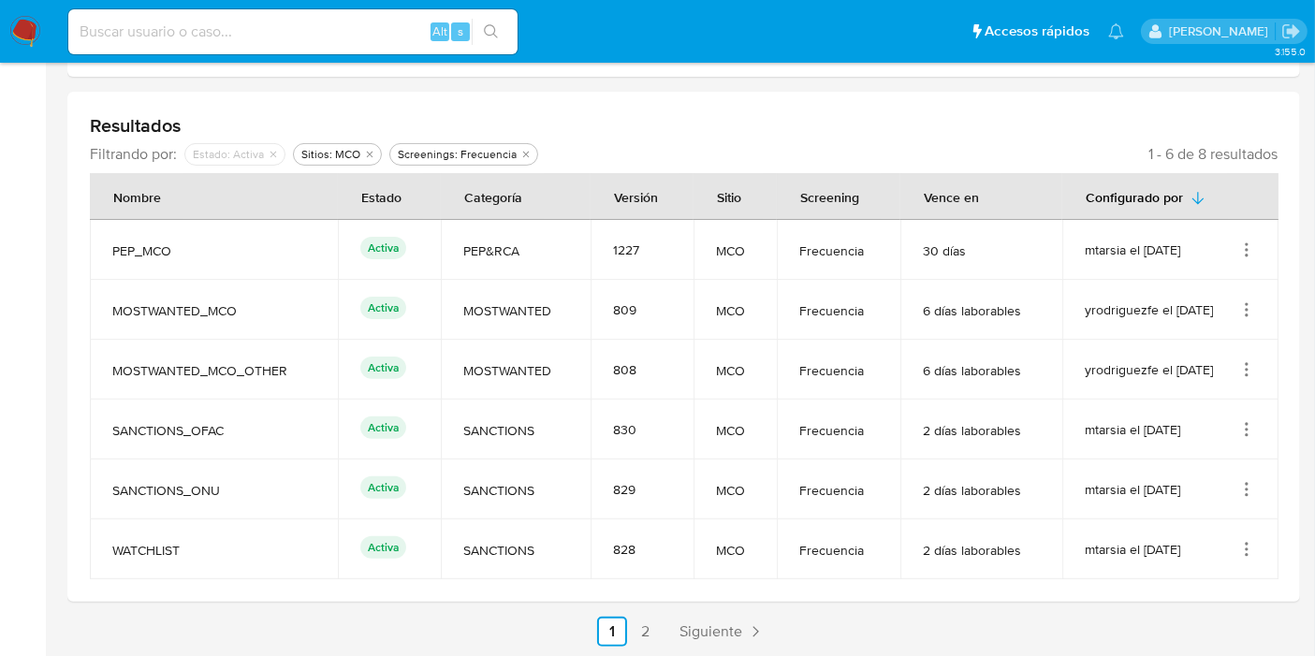
scroll to position [528, 0]
click at [651, 616] on link "2" at bounding box center [646, 631] width 30 height 30
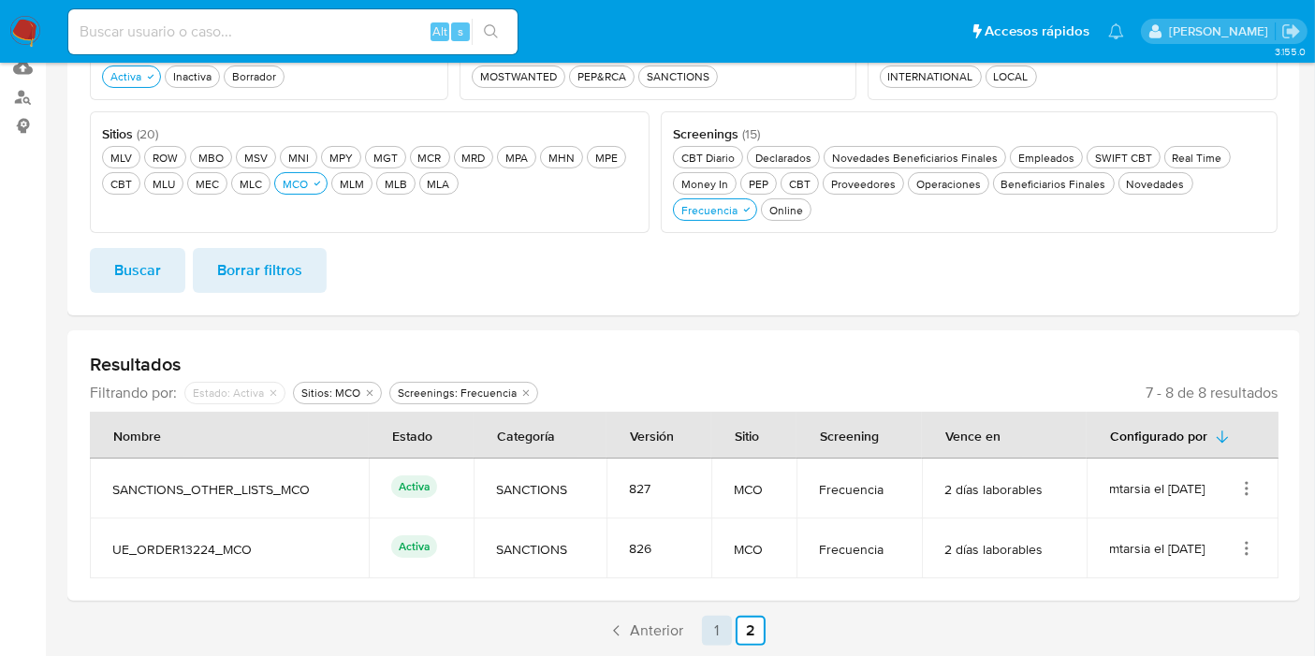
click at [717, 627] on link "1" at bounding box center [717, 631] width 30 height 30
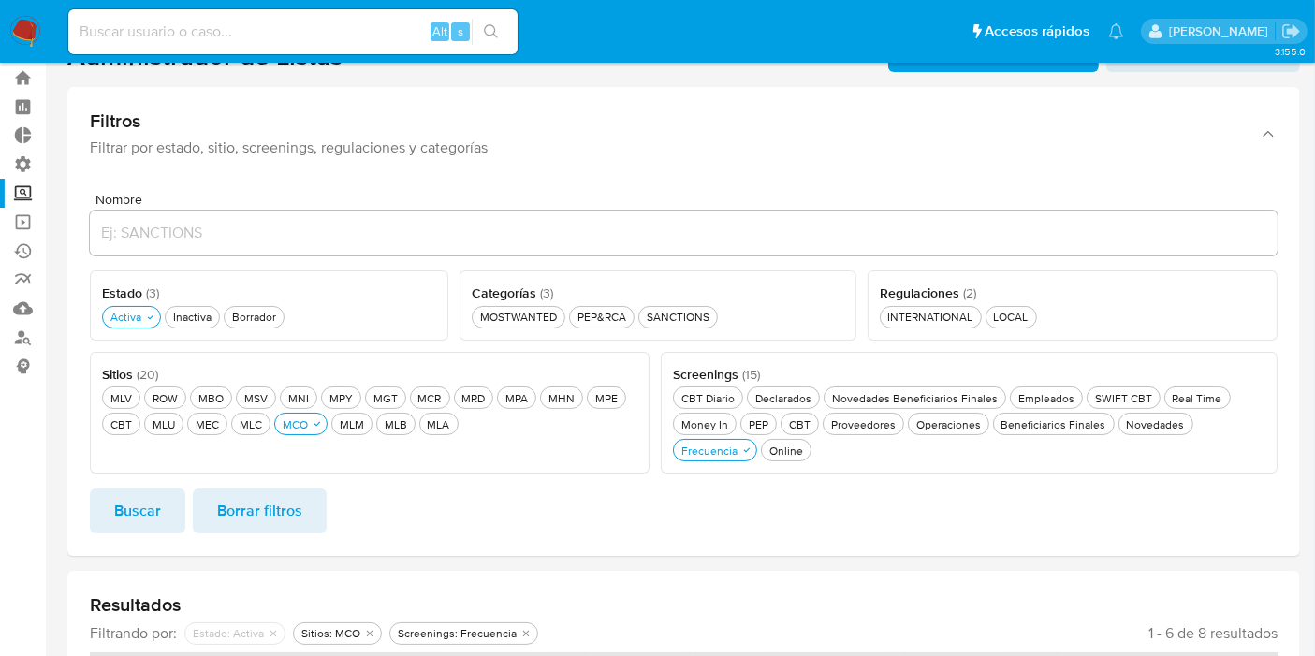
scroll to position [0, 0]
